Goal: Transaction & Acquisition: Subscribe to service/newsletter

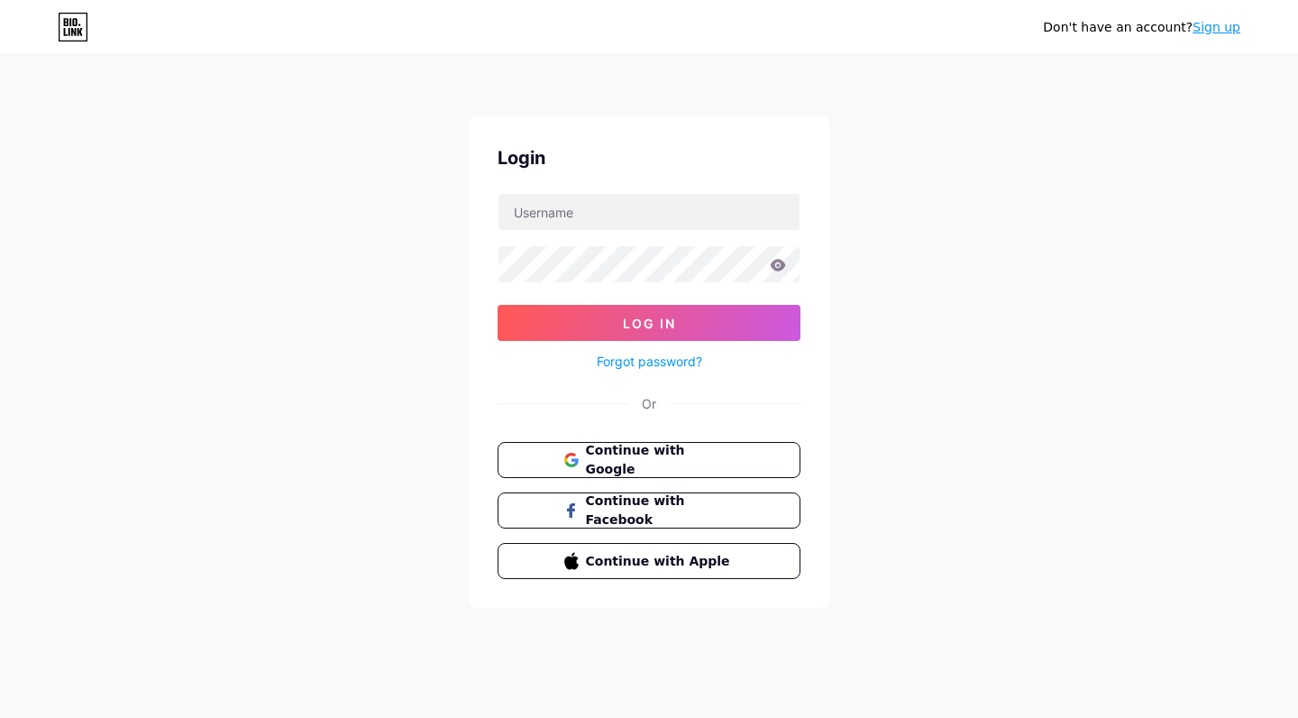
click at [734, 465] on span "Continue with Google" at bounding box center [660, 460] width 149 height 38
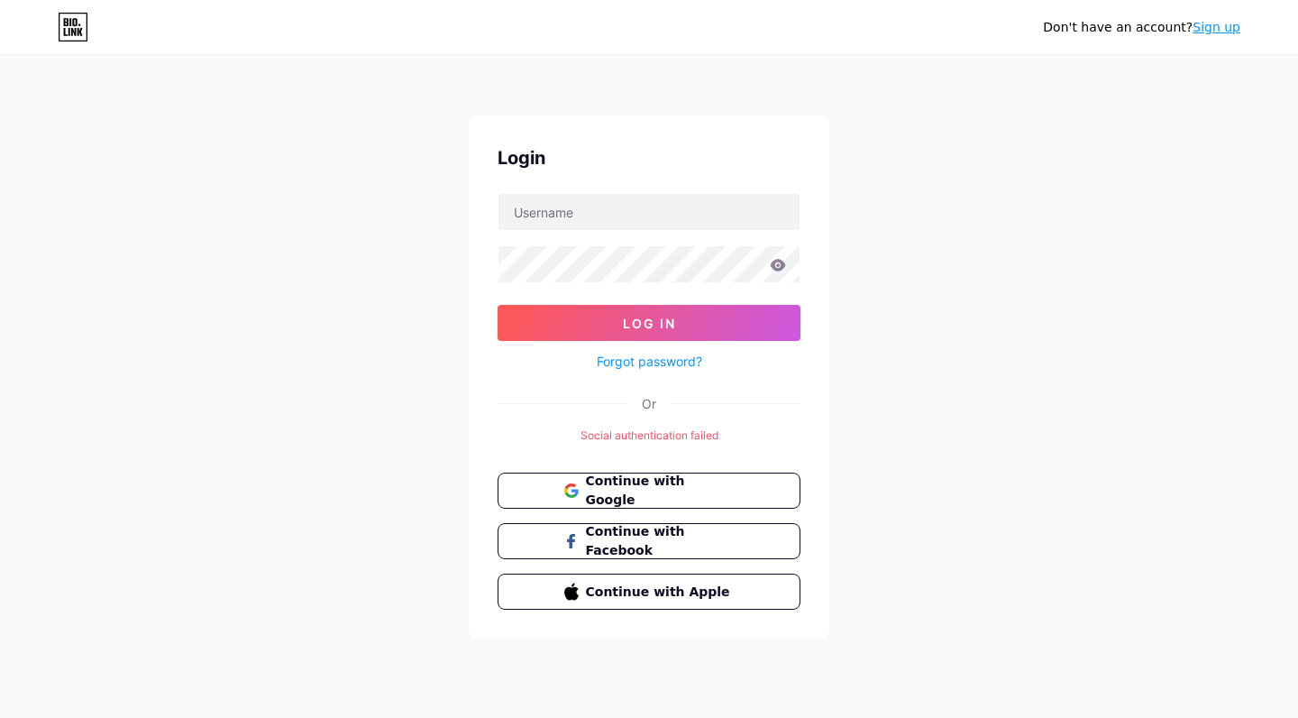
click at [1217, 21] on link "Sign up" at bounding box center [1217, 27] width 48 height 14
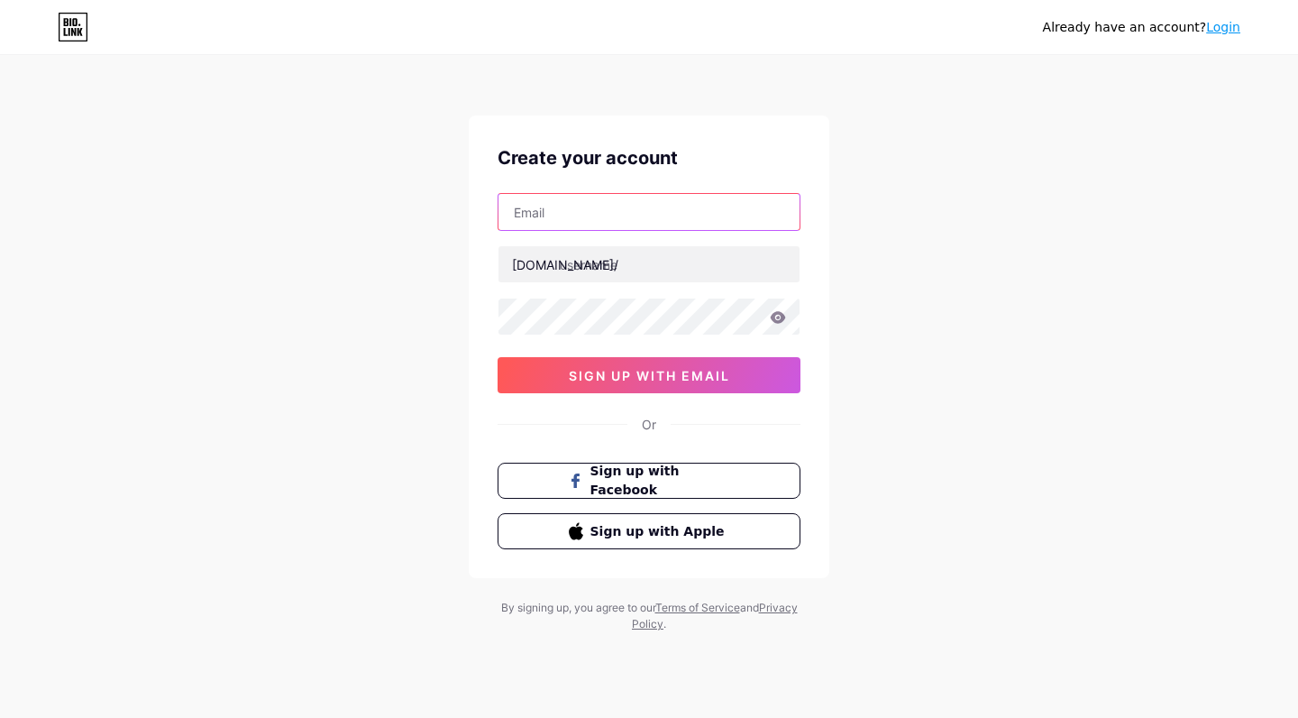
click at [666, 222] on input "text" at bounding box center [649, 212] width 301 height 36
type input "iqbalkurniawan@lazuardi.sch.id"
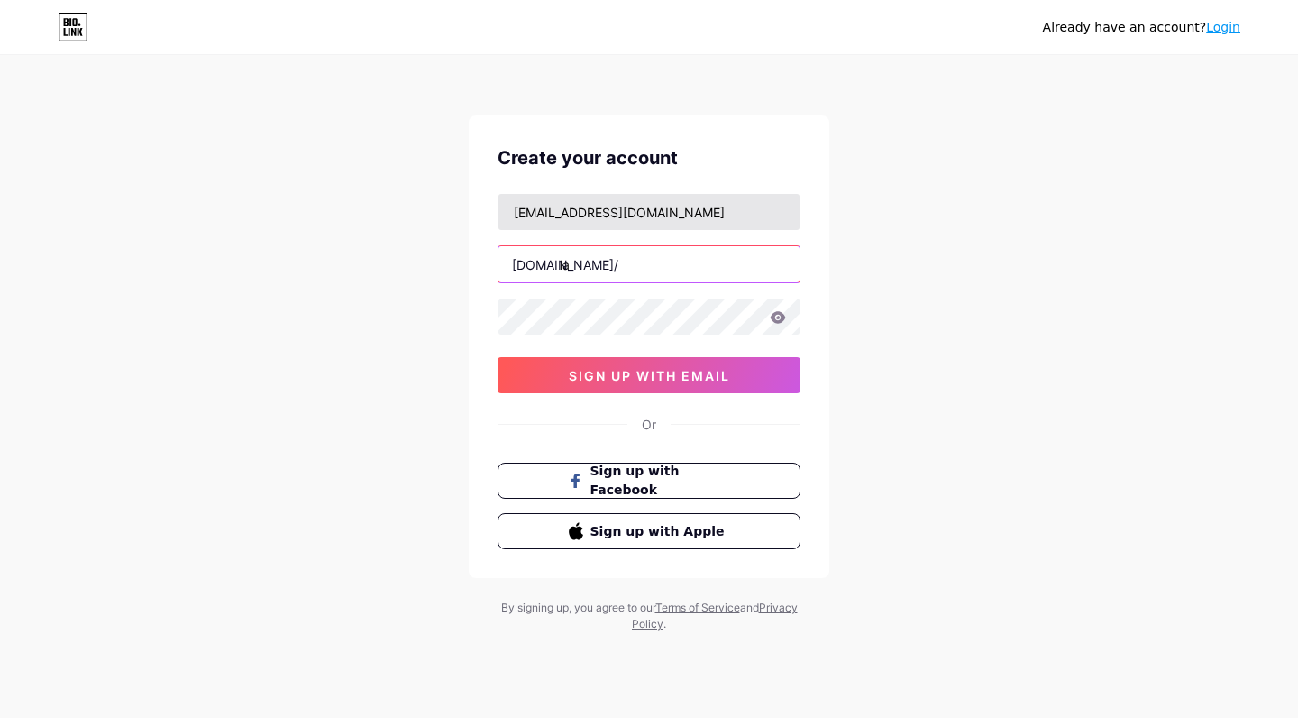
type input "l"
type input "ekskullazuardi2025"
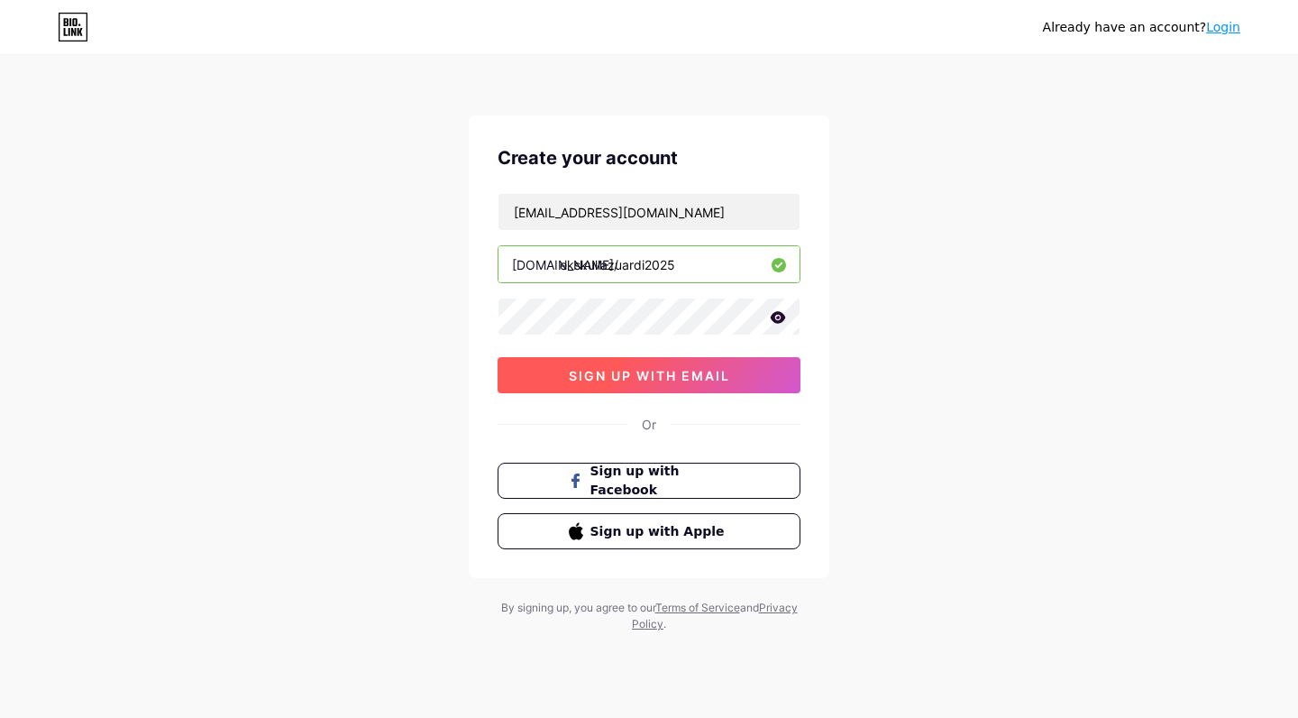
click at [615, 380] on span "sign up with email" at bounding box center [649, 375] width 161 height 15
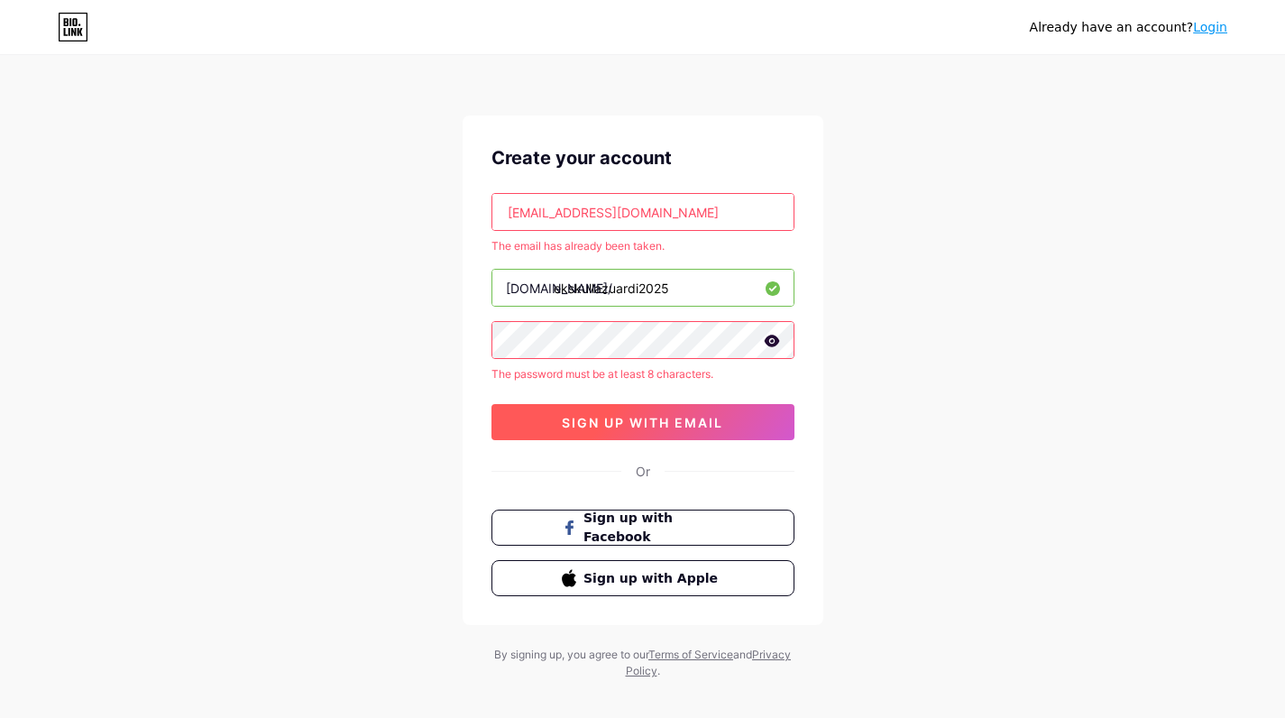
click at [618, 427] on span "sign up with email" at bounding box center [642, 422] width 161 height 15
click at [1211, 32] on link "Login" at bounding box center [1210, 27] width 34 height 14
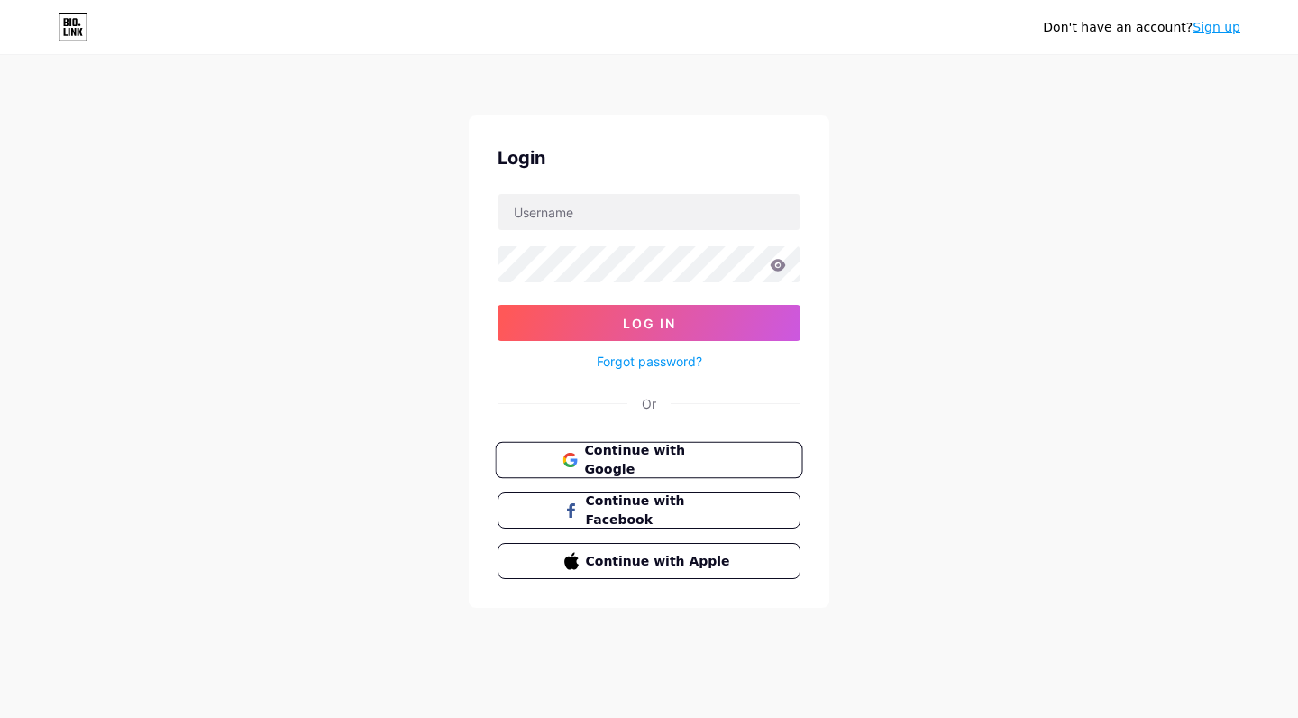
click at [619, 461] on span "Continue with Google" at bounding box center [659, 460] width 151 height 39
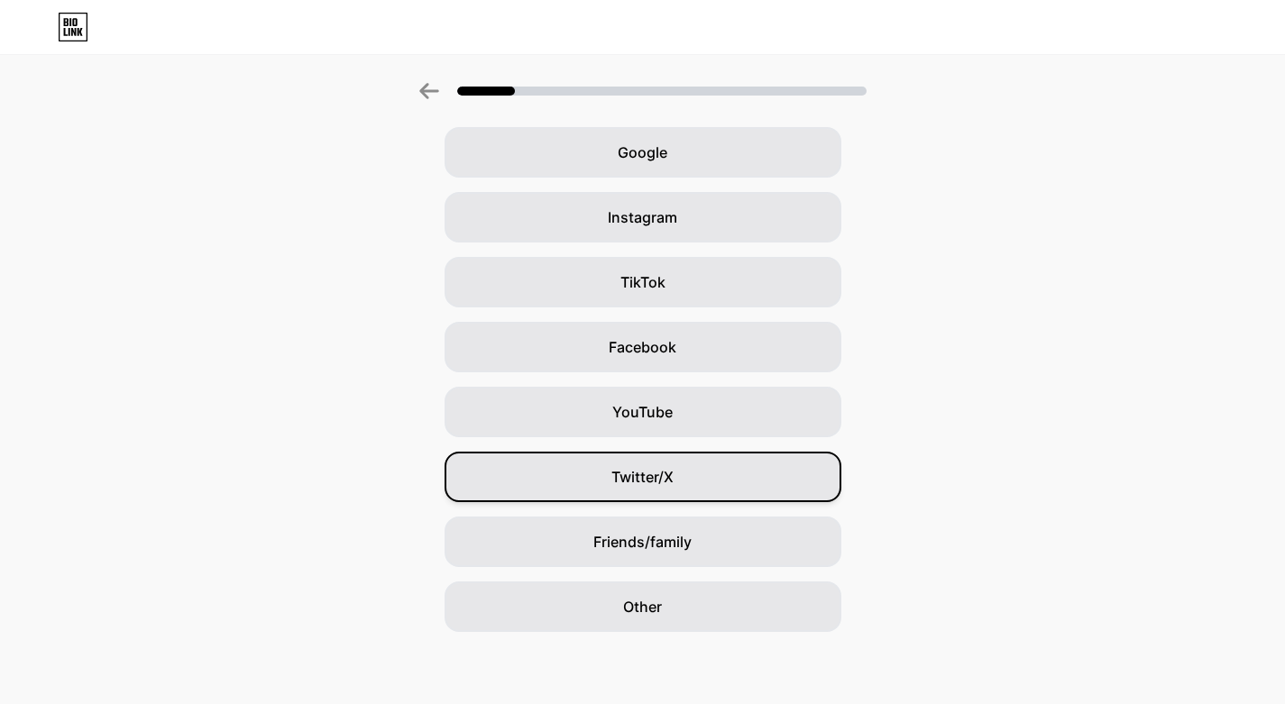
scroll to position [73, 0]
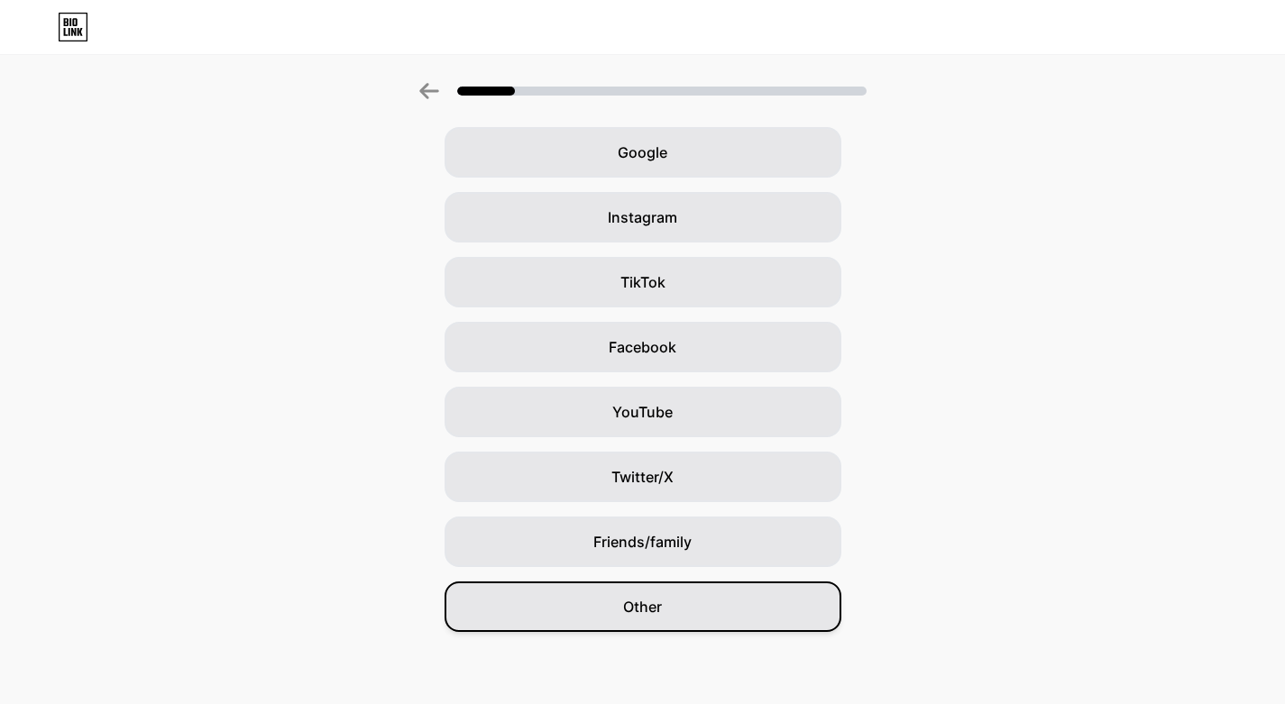
click at [627, 618] on div "Other" at bounding box center [642, 606] width 397 height 50
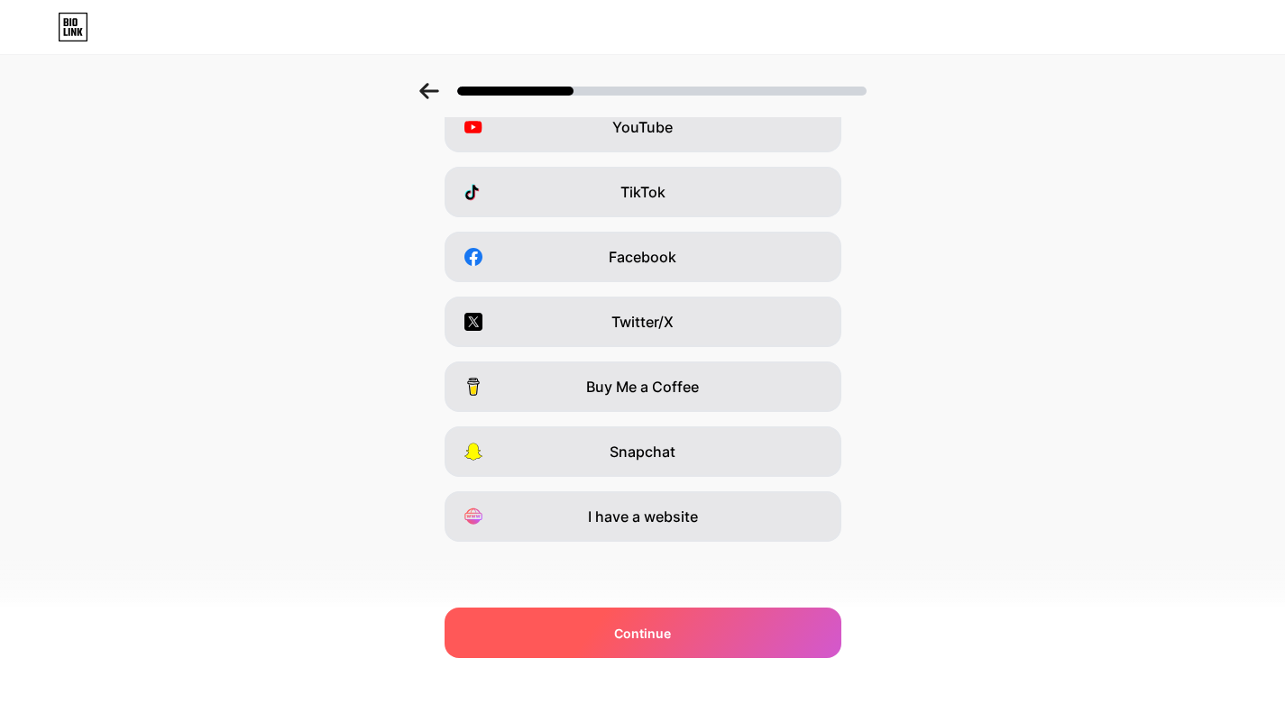
scroll to position [163, 0]
click at [656, 645] on div "Continue" at bounding box center [642, 633] width 397 height 50
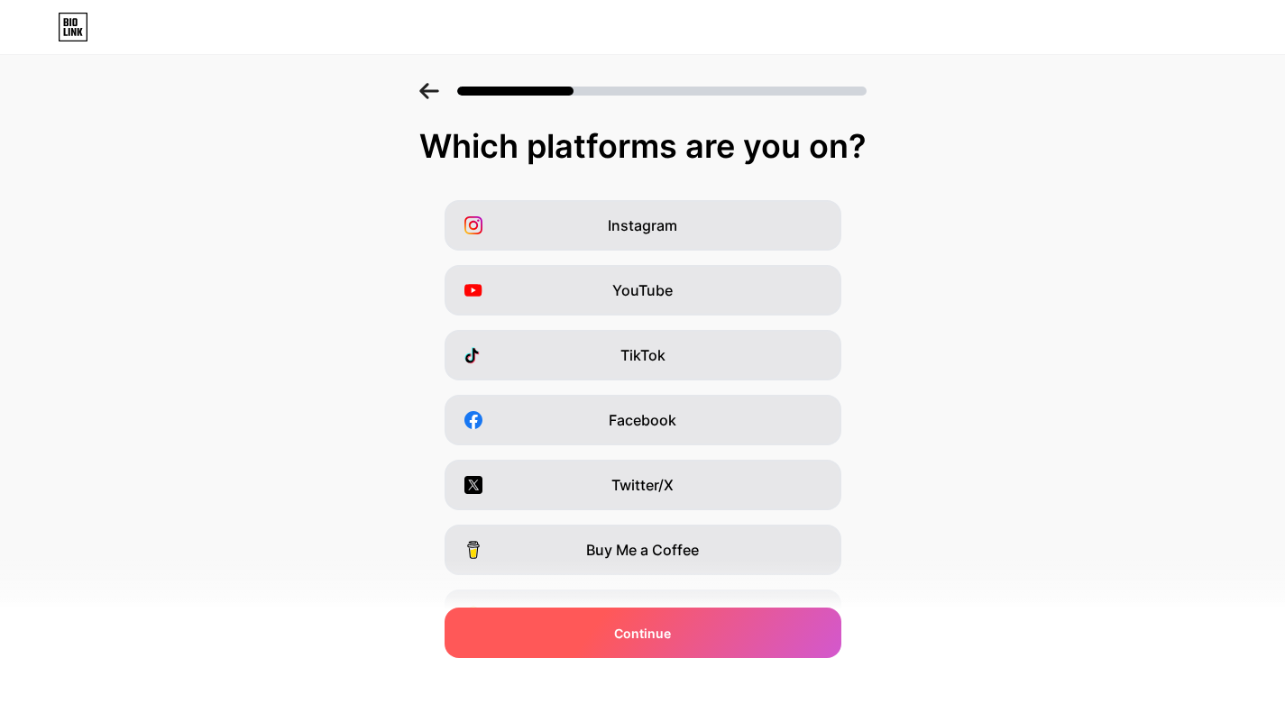
scroll to position [0, 0]
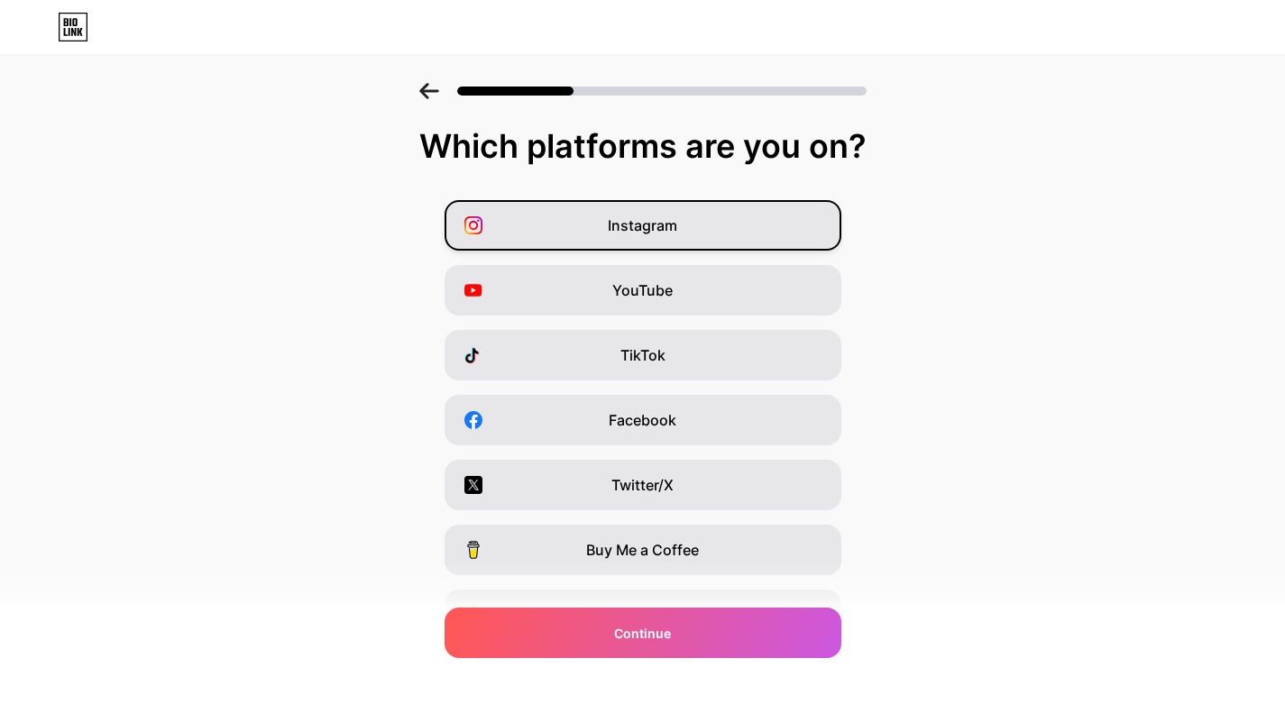
click at [637, 221] on span "Instagram" at bounding box center [642, 226] width 69 height 22
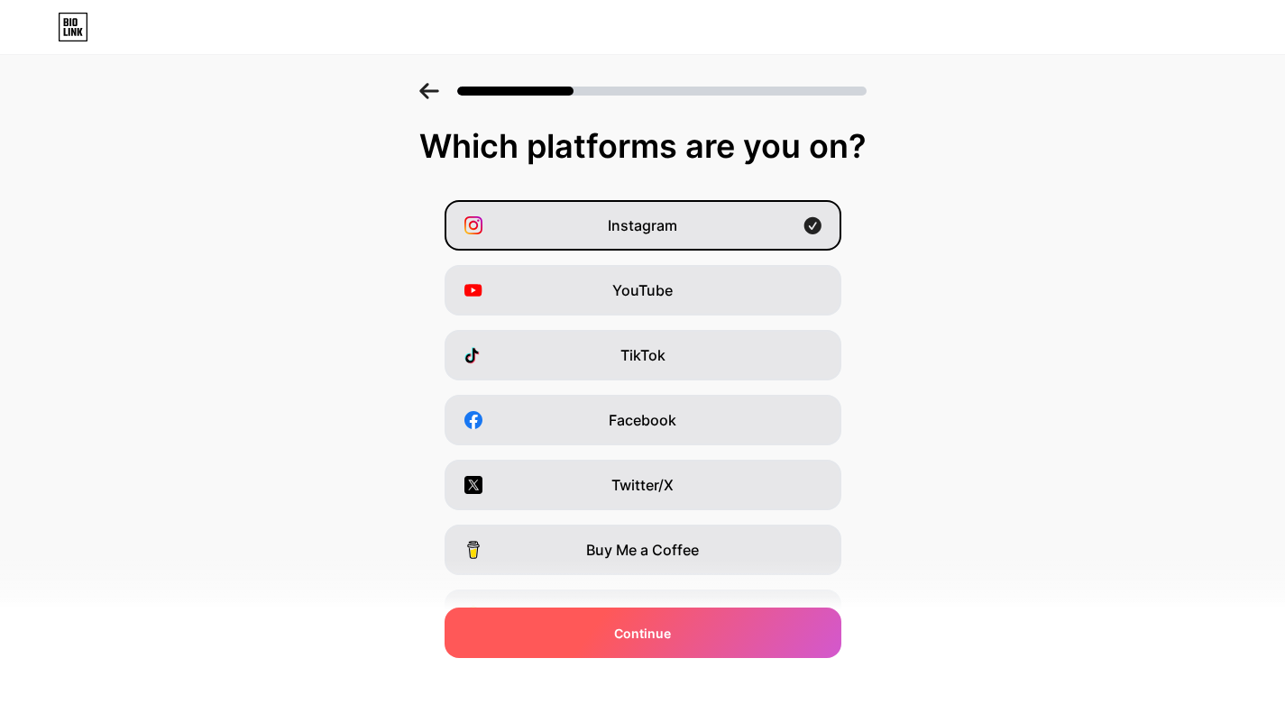
click at [677, 629] on div "Continue" at bounding box center [642, 633] width 397 height 50
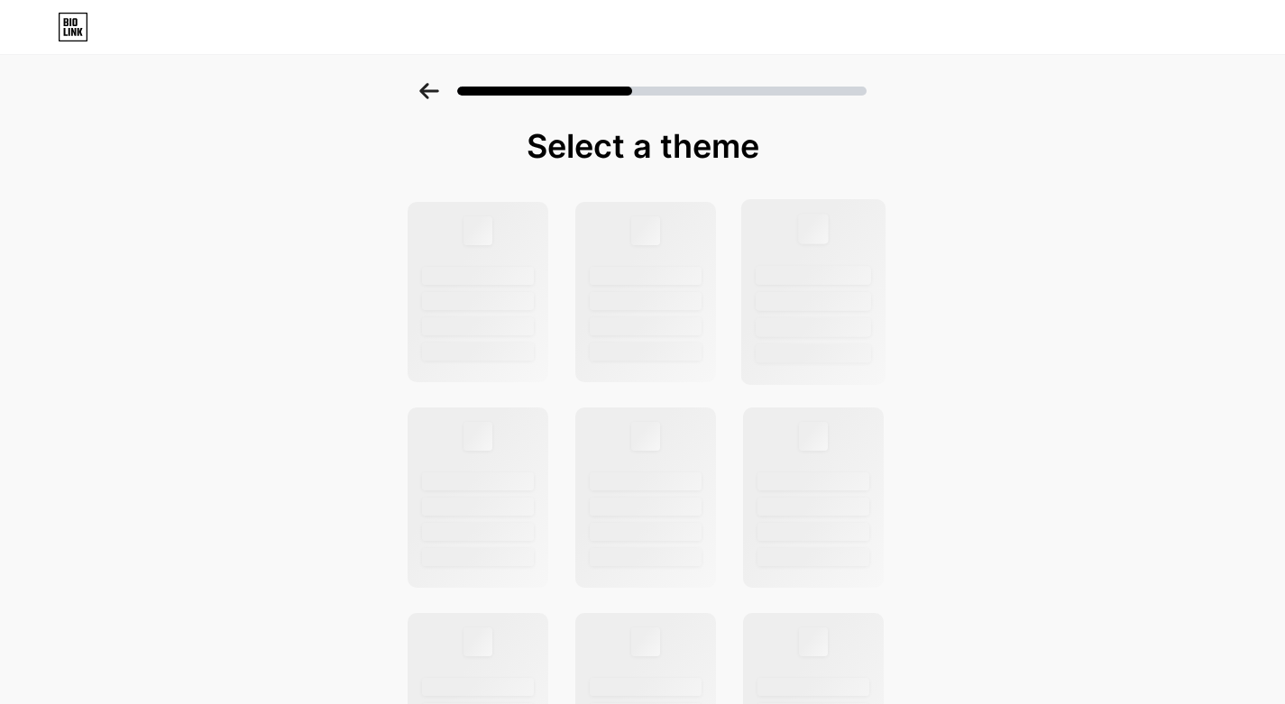
click at [850, 303] on div at bounding box center [812, 301] width 115 height 19
click at [711, 219] on div at bounding box center [644, 292] width 145 height 186
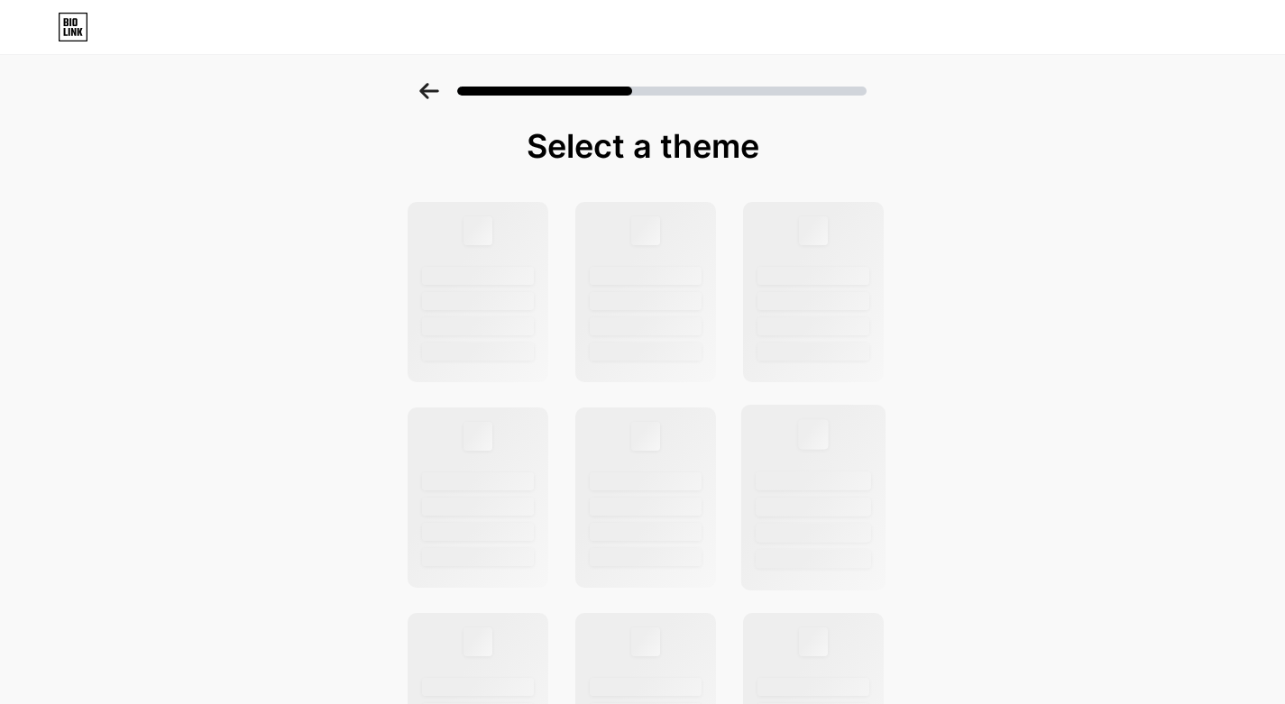
click at [761, 439] on div at bounding box center [812, 498] width 145 height 186
